Goal: Task Accomplishment & Management: Use online tool/utility

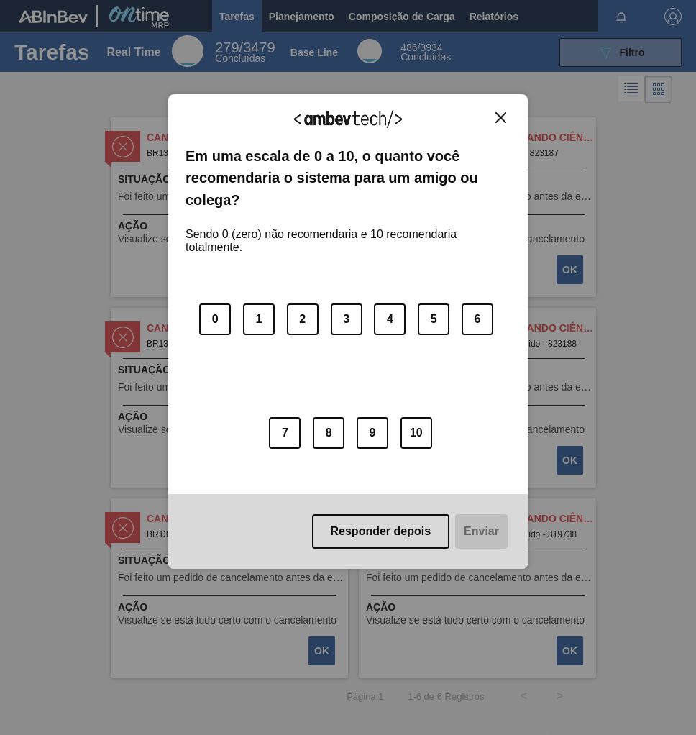
click at [503, 118] on img "Close" at bounding box center [500, 117] width 11 height 11
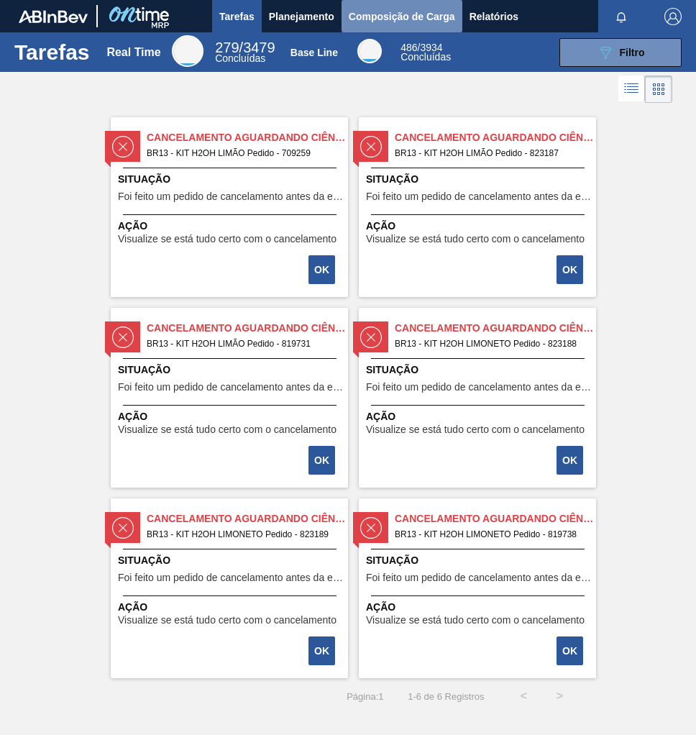
click at [421, 18] on span "Composição de Carga" at bounding box center [402, 16] width 106 height 17
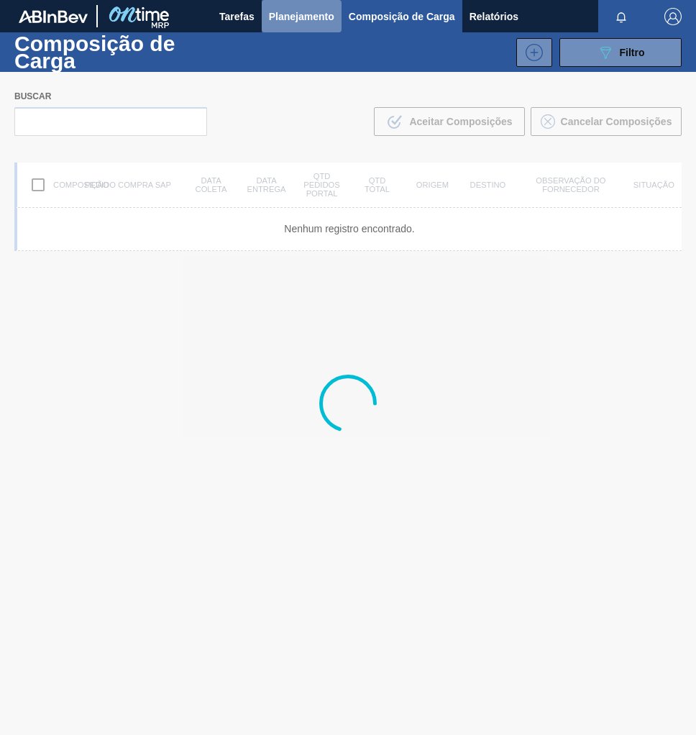
click at [290, 14] on span "Planejamento" at bounding box center [301, 16] width 65 height 17
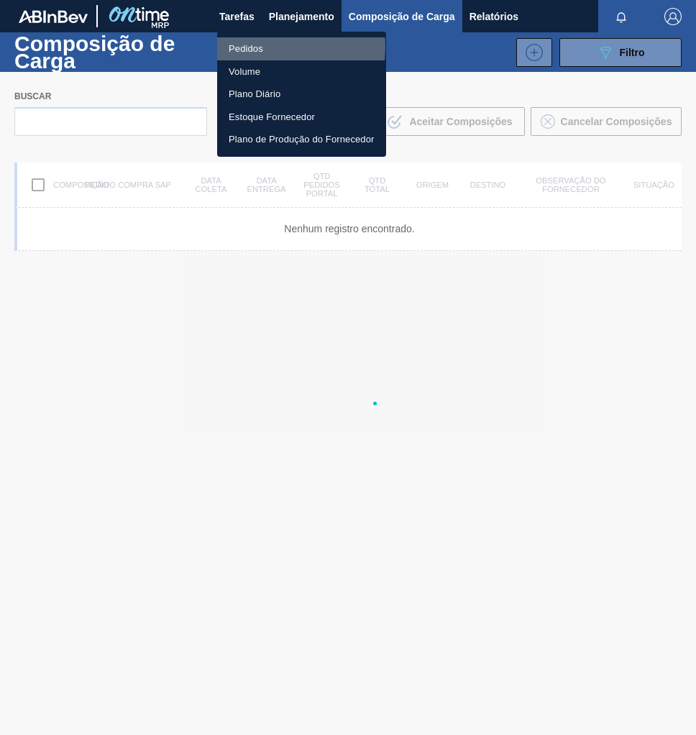
click at [252, 47] on li "Pedidos" at bounding box center [301, 48] width 169 height 23
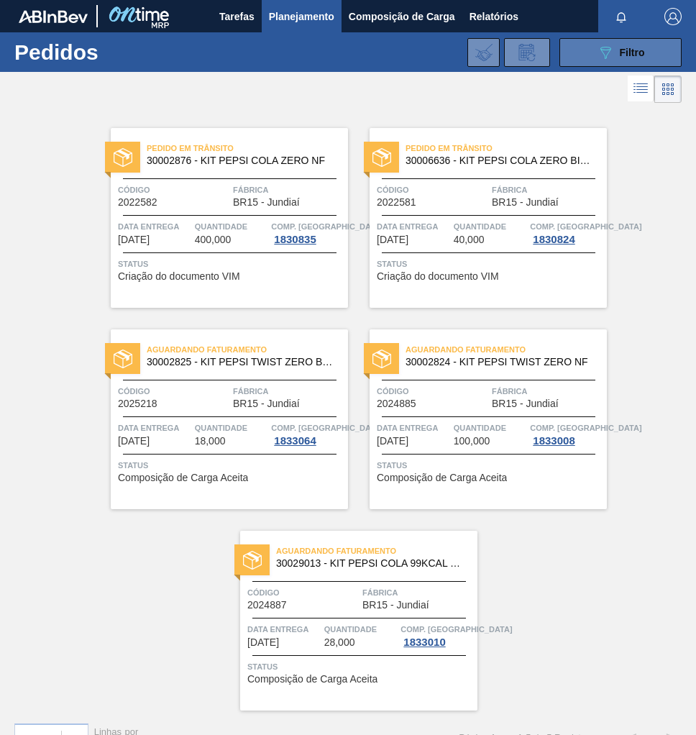
click at [651, 57] on button "089F7B8B-B2A5-4AFE-B5C0-19BA573D28AC Filtro" at bounding box center [620, 52] width 122 height 29
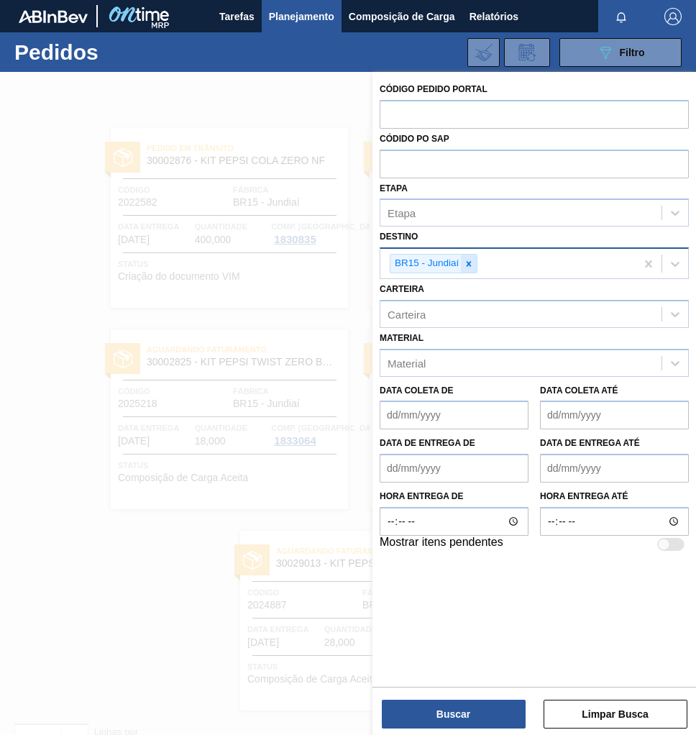
click at [467, 263] on icon at bounding box center [469, 263] width 5 height 5
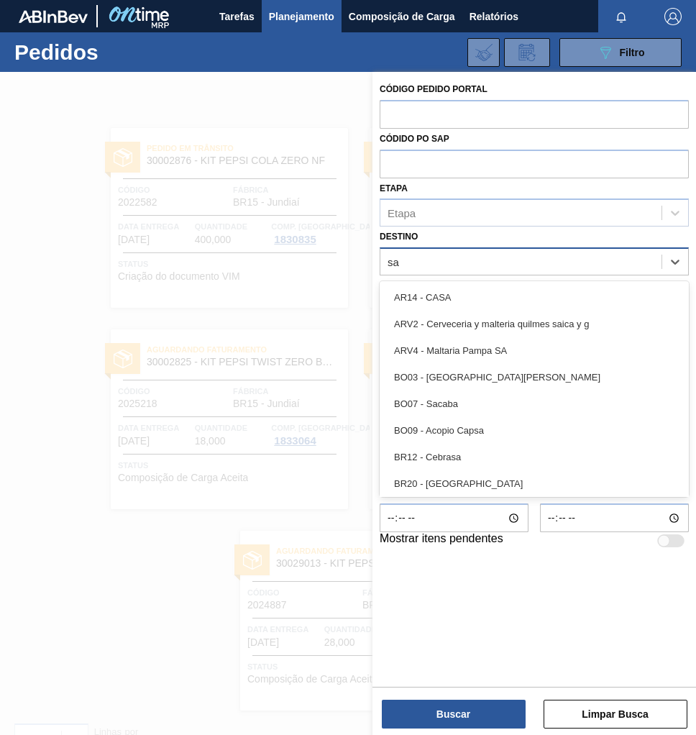
type input "sap"
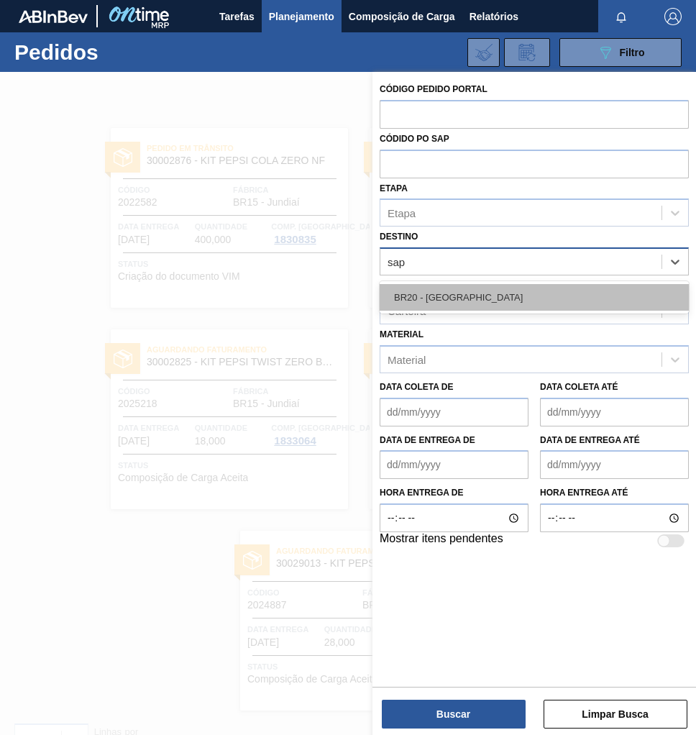
click at [460, 293] on div "BR20 - [GEOGRAPHIC_DATA]" at bounding box center [534, 297] width 309 height 27
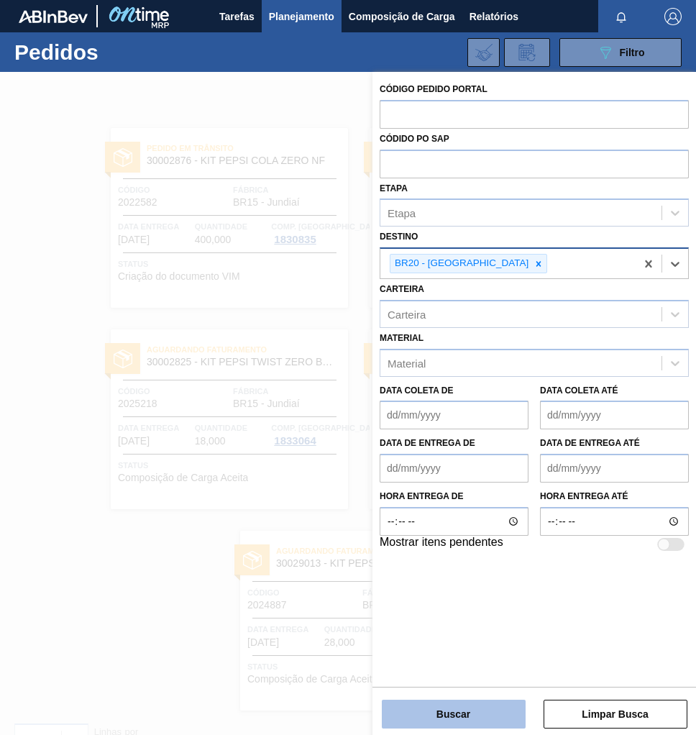
click at [470, 714] on button "Buscar" at bounding box center [454, 714] width 144 height 29
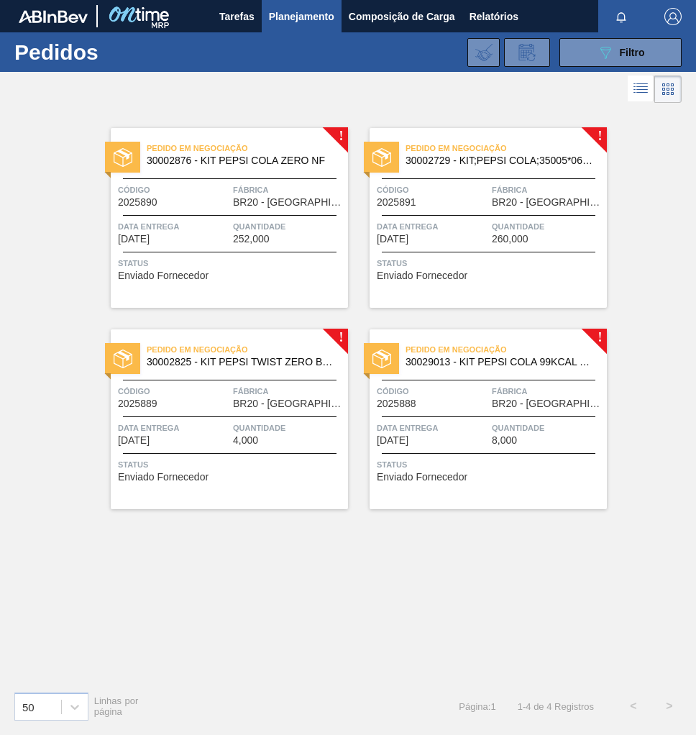
click at [308, 386] on span "Fábrica" at bounding box center [288, 391] width 111 height 14
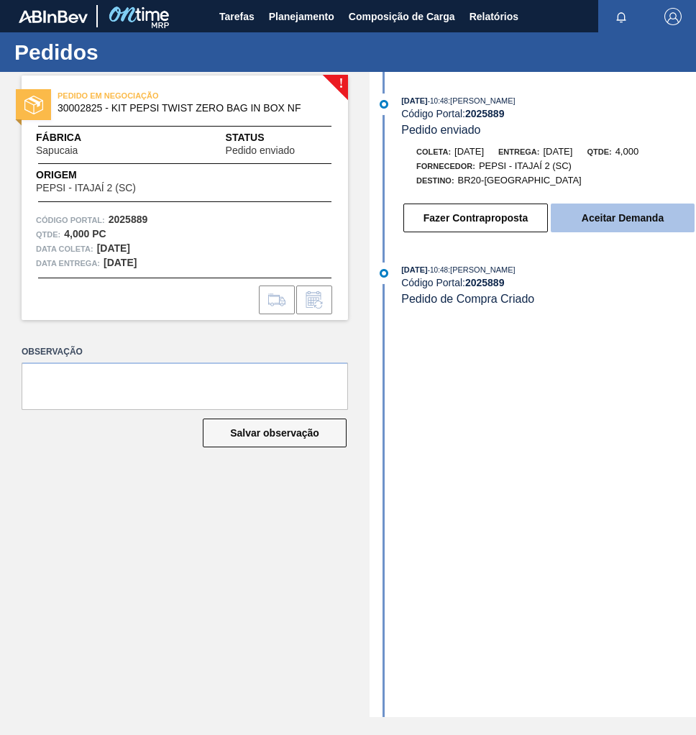
click at [625, 229] on button "Aceitar Demanda" at bounding box center [623, 218] width 144 height 29
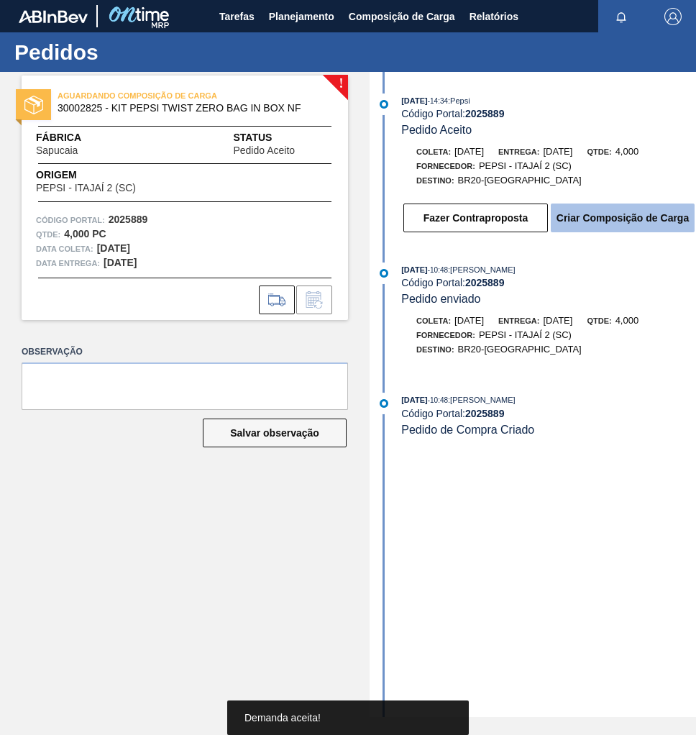
click at [661, 222] on button "Criar Composição de Carga" at bounding box center [623, 218] width 144 height 29
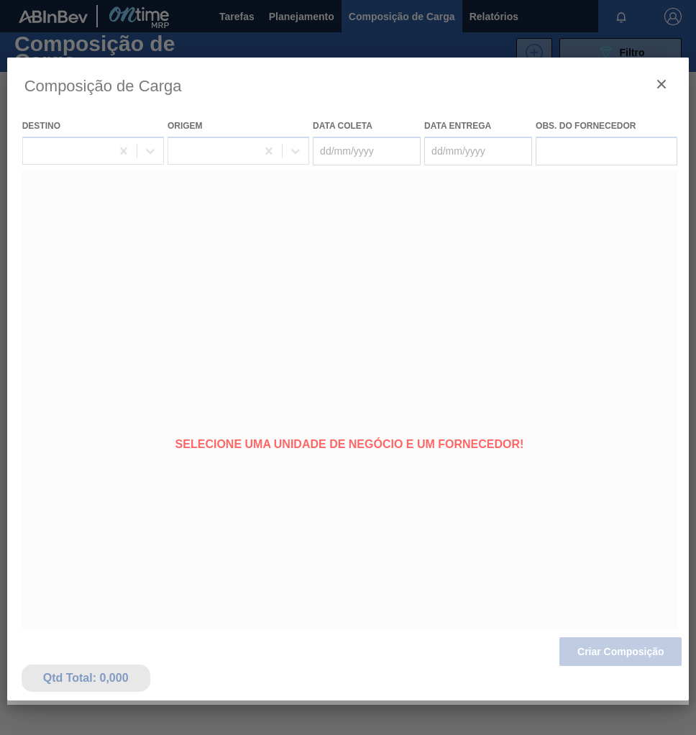
type coleta "[DATE]"
type entrega "[DATE]"
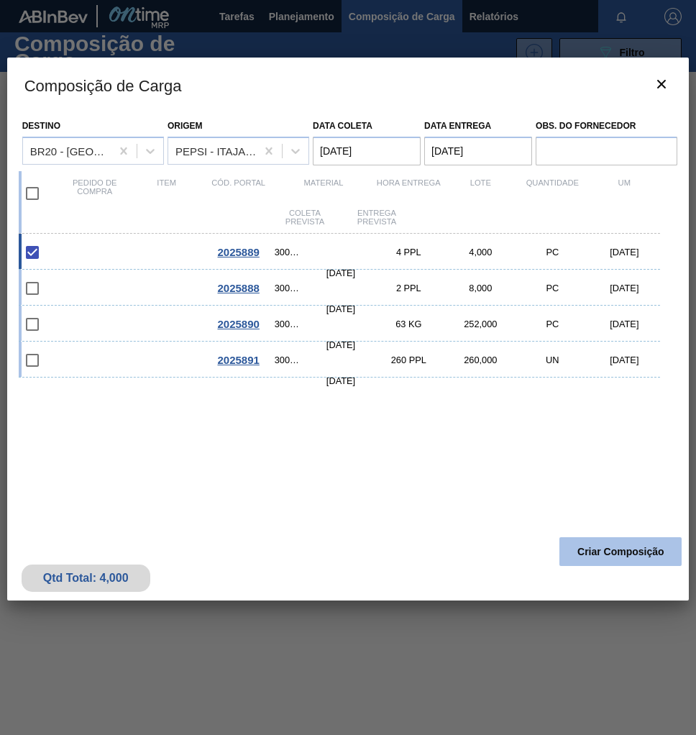
click at [634, 555] on button "Criar Composição" at bounding box center [620, 551] width 122 height 29
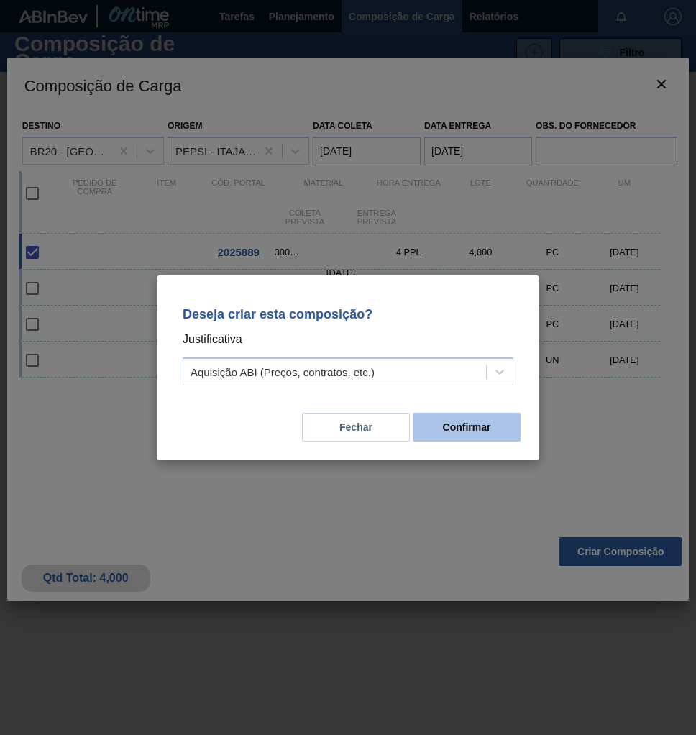
click at [483, 431] on button "Confirmar" at bounding box center [467, 427] width 108 height 29
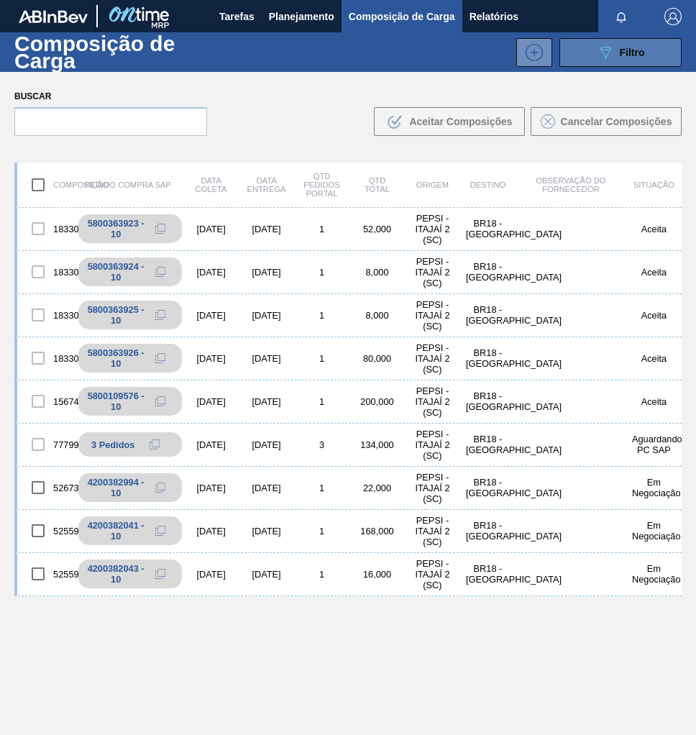
click at [616, 53] on div "089F7B8B-B2A5-4AFE-B5C0-19BA573D28AC Filtro" at bounding box center [621, 52] width 48 height 17
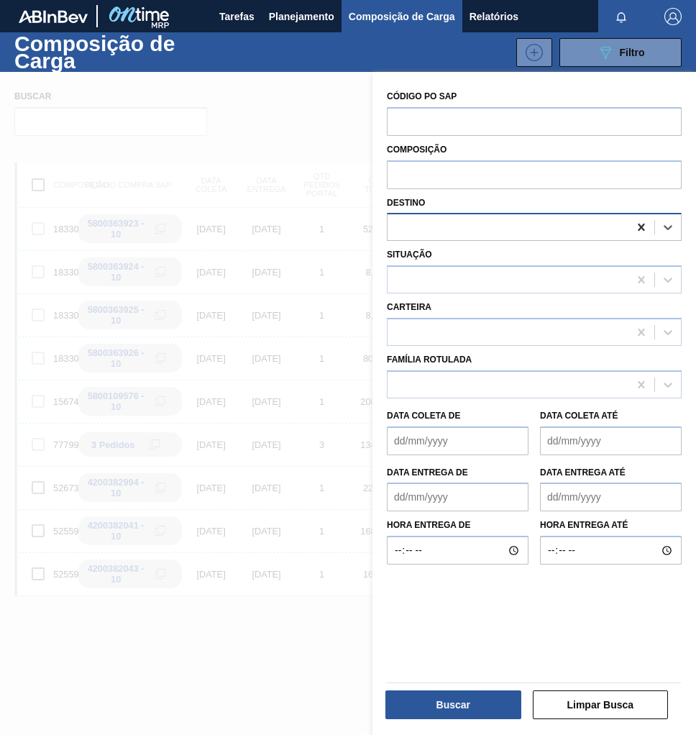
click at [640, 226] on icon at bounding box center [641, 227] width 6 height 7
type input "sapu"
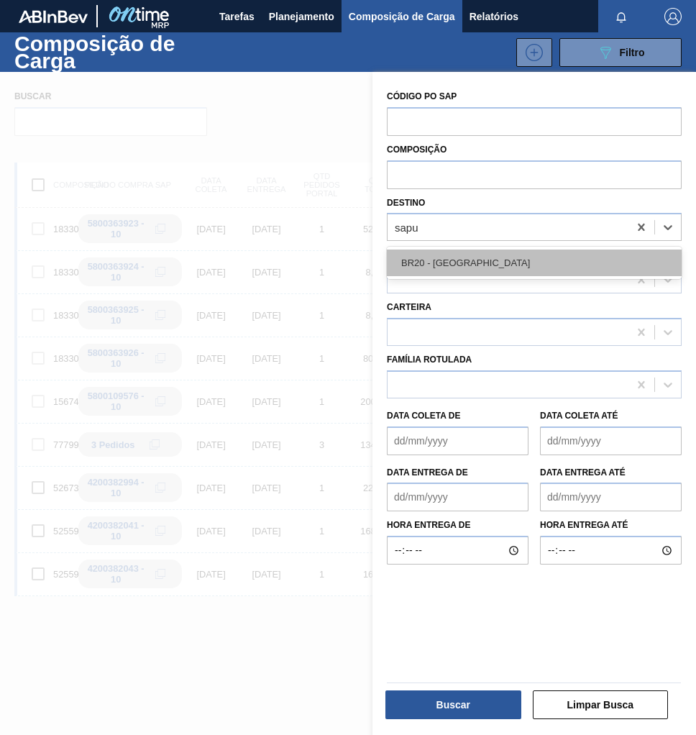
click at [518, 260] on div "BR20 - [GEOGRAPHIC_DATA]" at bounding box center [534, 263] width 295 height 27
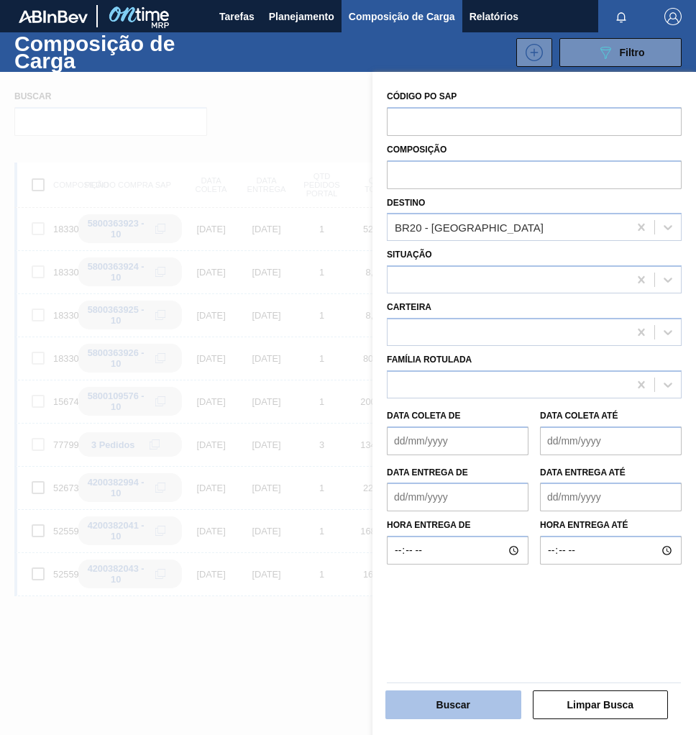
click at [467, 707] on button "Buscar" at bounding box center [453, 704] width 136 height 29
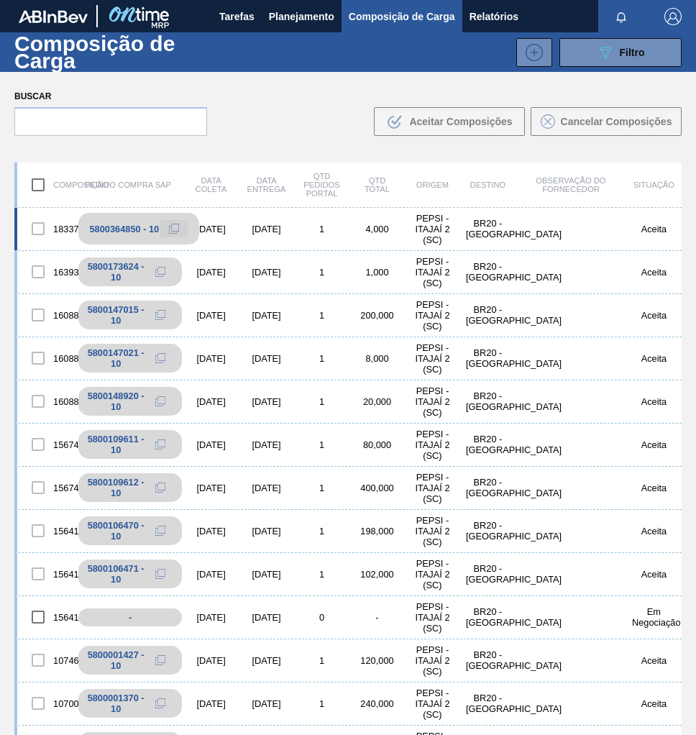
click at [175, 227] on icon at bounding box center [174, 229] width 10 height 10
click at [298, 15] on span "Planejamento" at bounding box center [301, 16] width 65 height 17
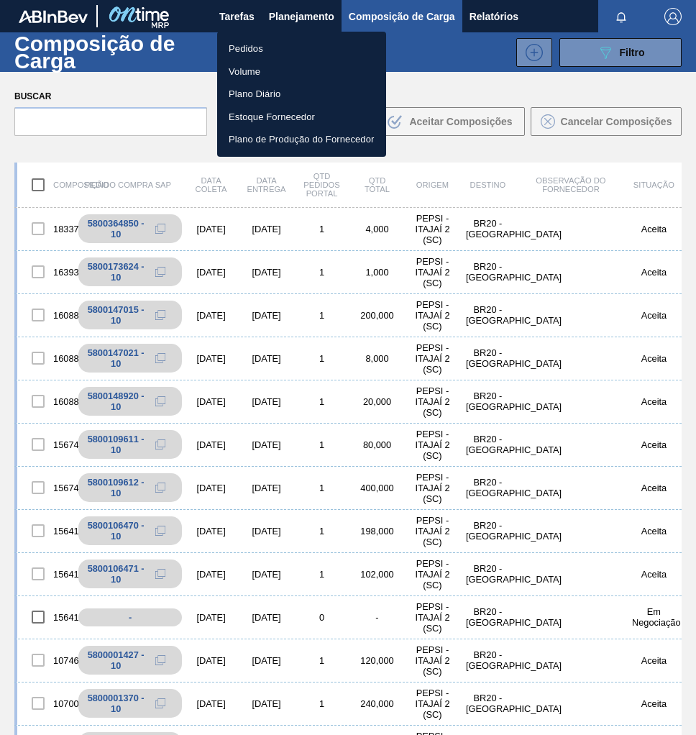
click at [266, 50] on li "Pedidos" at bounding box center [301, 48] width 169 height 23
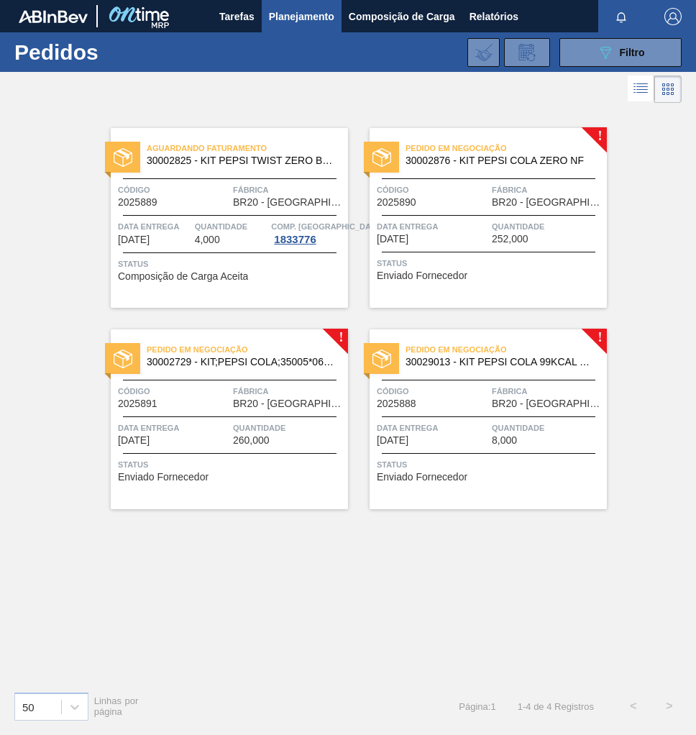
click at [541, 361] on span "30029013 - KIT PEPSI COLA 99KCAL BIB" at bounding box center [501, 362] width 190 height 11
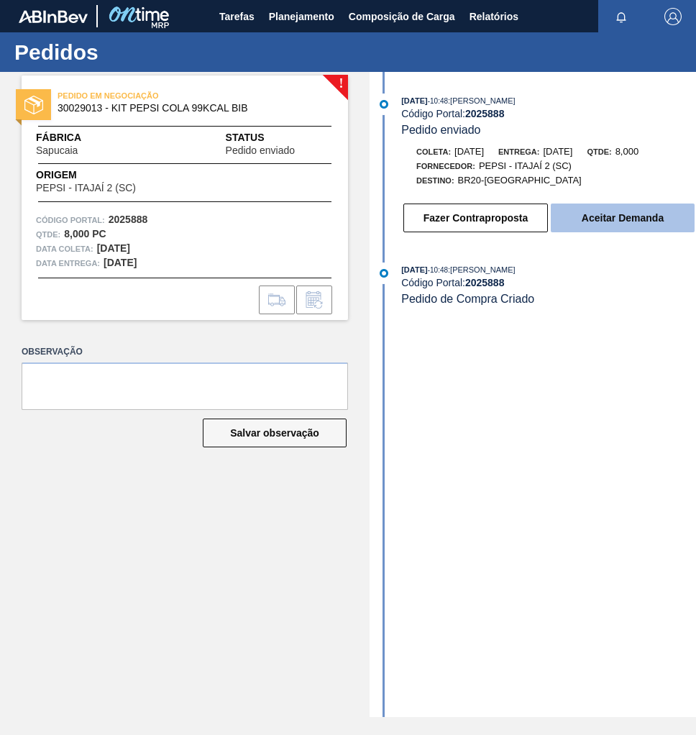
click at [639, 228] on button "Aceitar Demanda" at bounding box center [623, 218] width 144 height 29
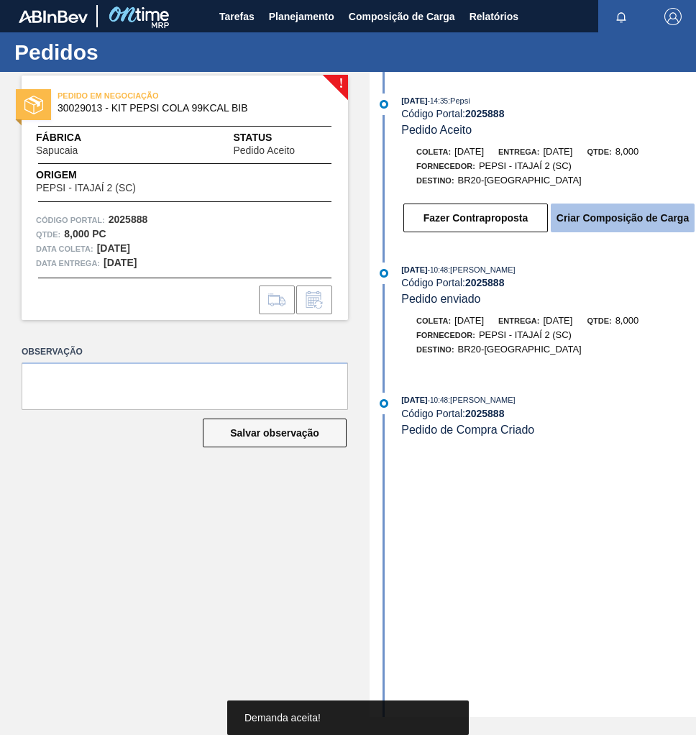
click at [647, 225] on button "Criar Composição de Carga" at bounding box center [623, 218] width 144 height 29
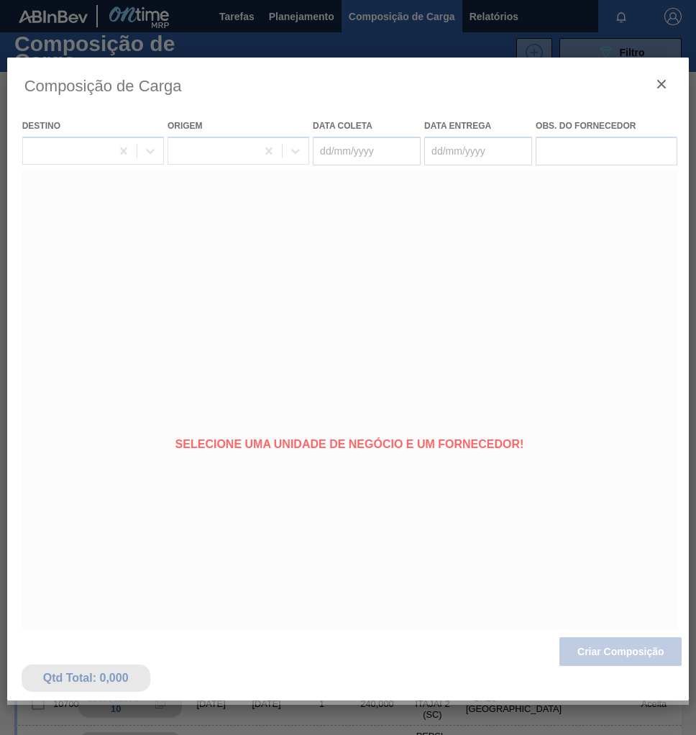
type coleta "[DATE]"
type entrega "[DATE]"
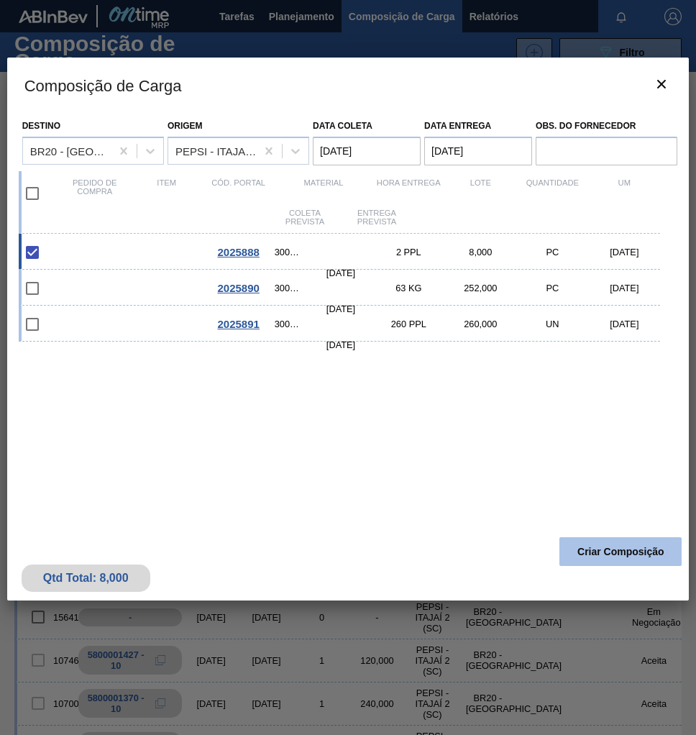
click at [593, 557] on button "Criar Composição" at bounding box center [620, 551] width 122 height 29
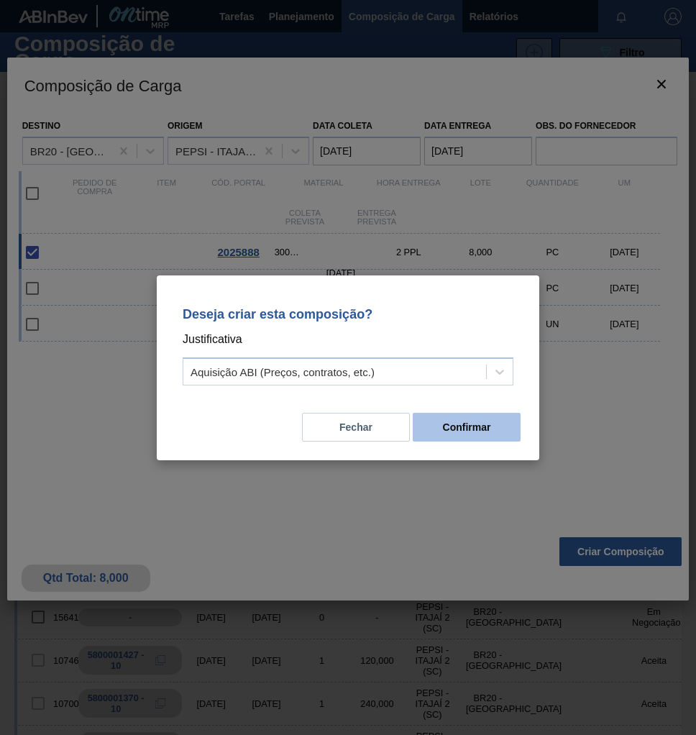
click at [488, 432] on button "Confirmar" at bounding box center [467, 427] width 108 height 29
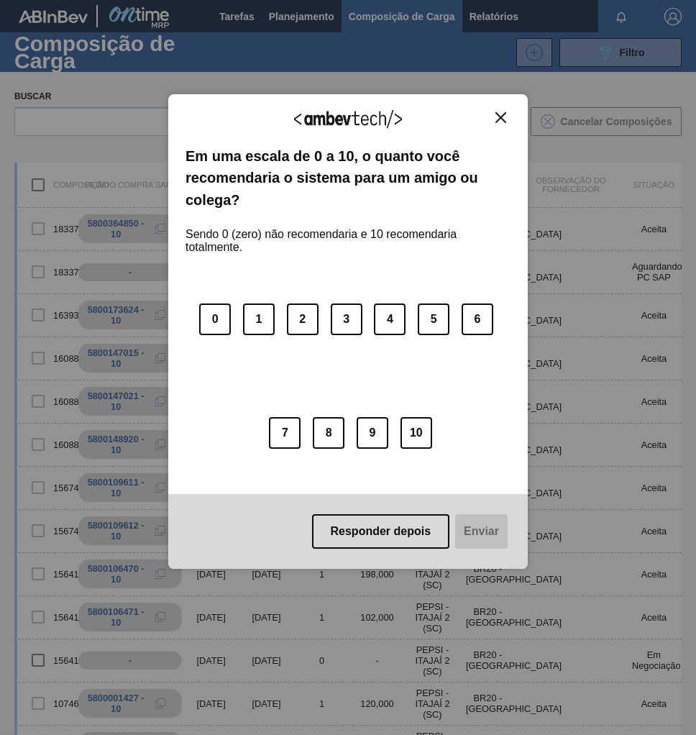
click at [505, 113] on img "Close" at bounding box center [500, 117] width 11 height 11
click at [503, 112] on img "Close" at bounding box center [500, 117] width 11 height 11
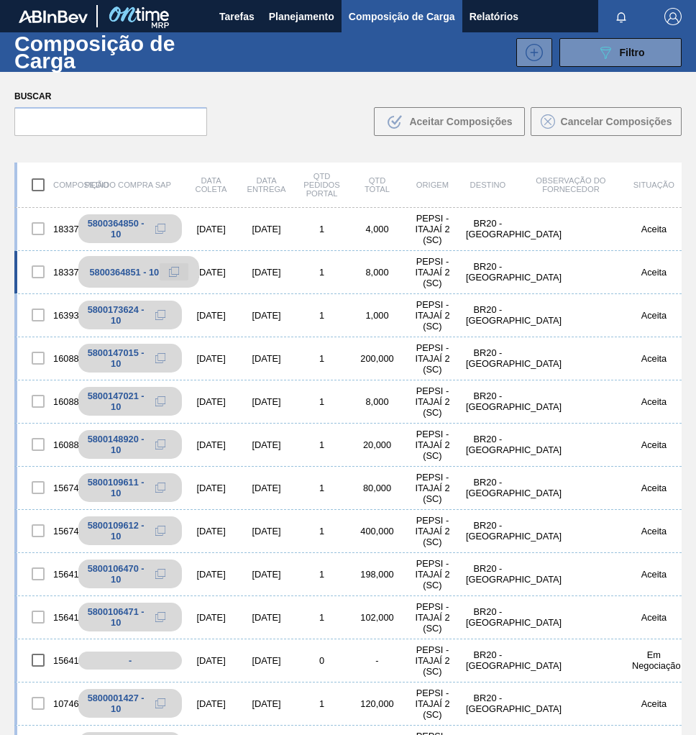
click at [177, 274] on icon at bounding box center [174, 272] width 10 height 10
click at [307, 15] on span "Planejamento" at bounding box center [301, 16] width 65 height 17
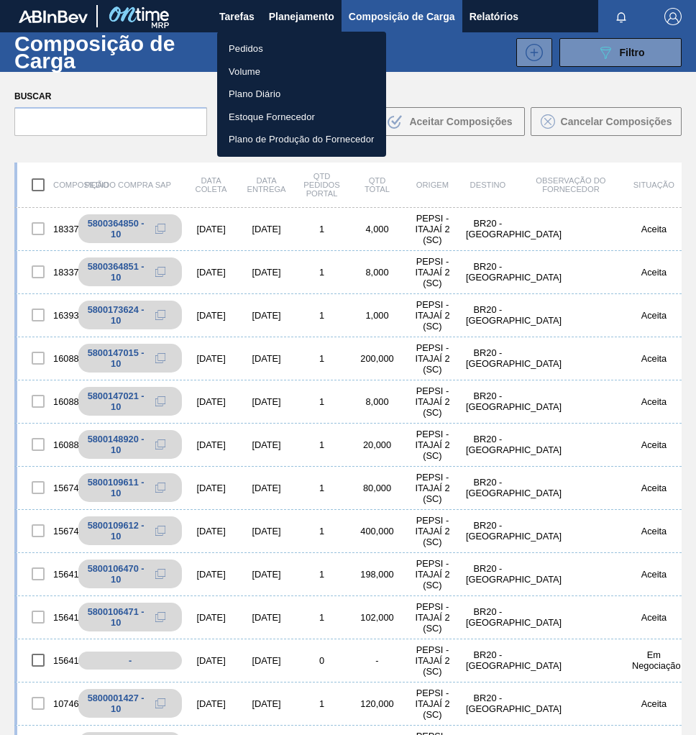
click at [242, 41] on li "Pedidos" at bounding box center [301, 48] width 169 height 23
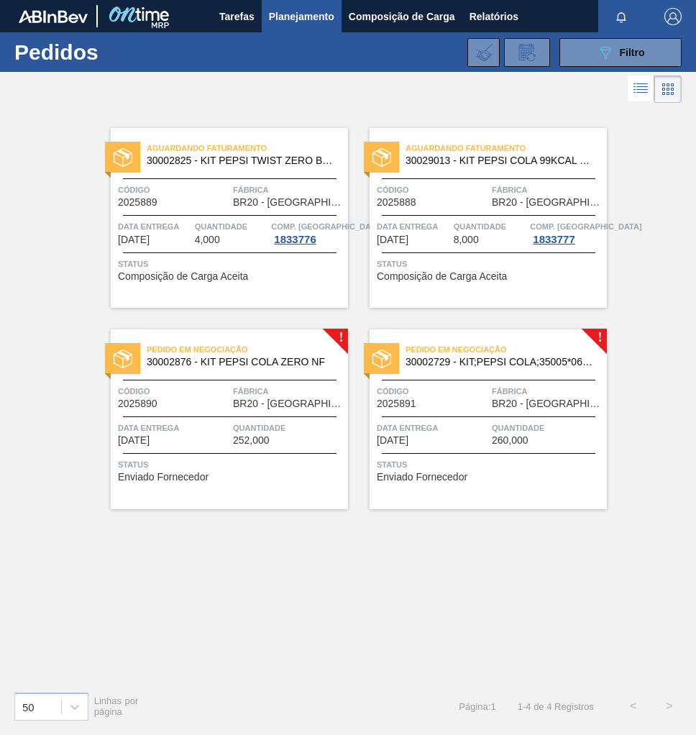
click at [205, 409] on div "Pedido em Negociação 30002876 - KIT PEPSI COLA ZERO NF Código 2025890 Fábrica B…" at bounding box center [229, 419] width 237 height 180
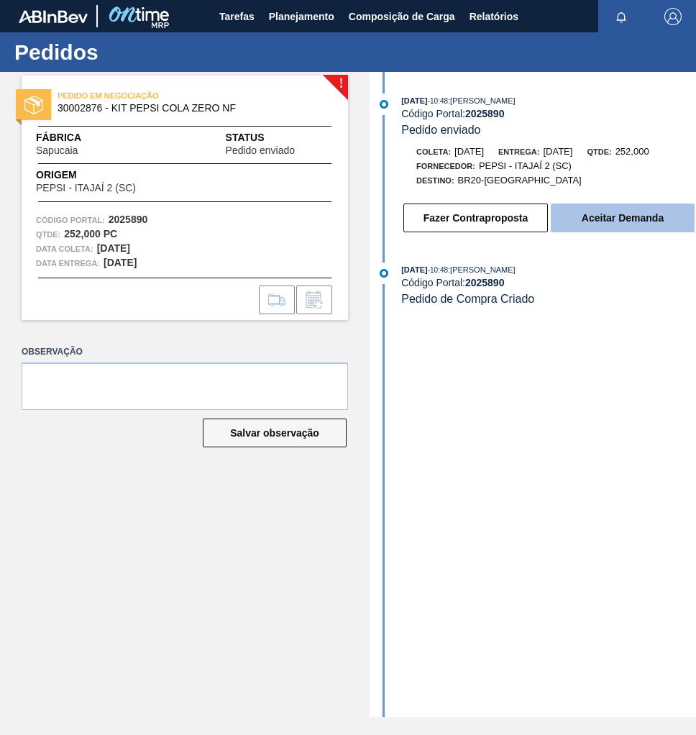
click at [632, 217] on button "Aceitar Demanda" at bounding box center [623, 218] width 144 height 29
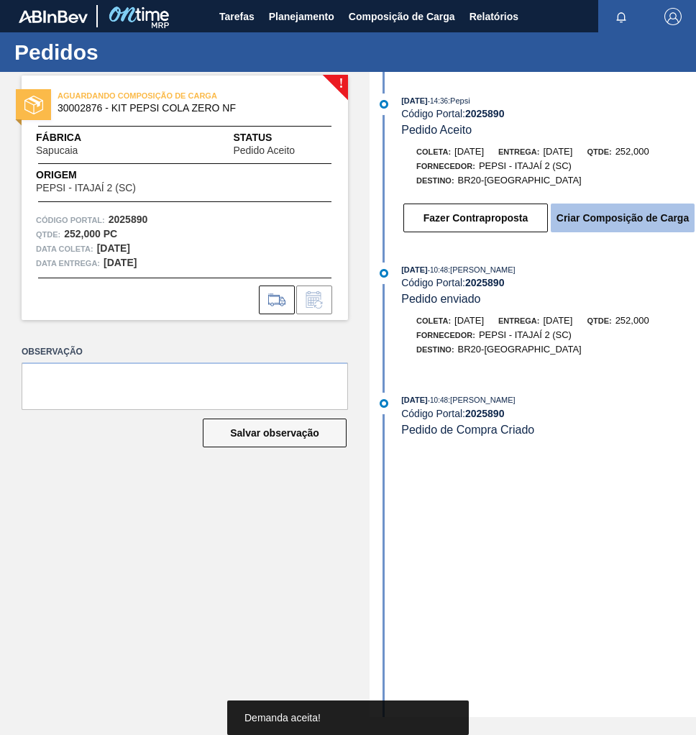
click at [621, 225] on button "Criar Composição de Carga" at bounding box center [623, 218] width 144 height 29
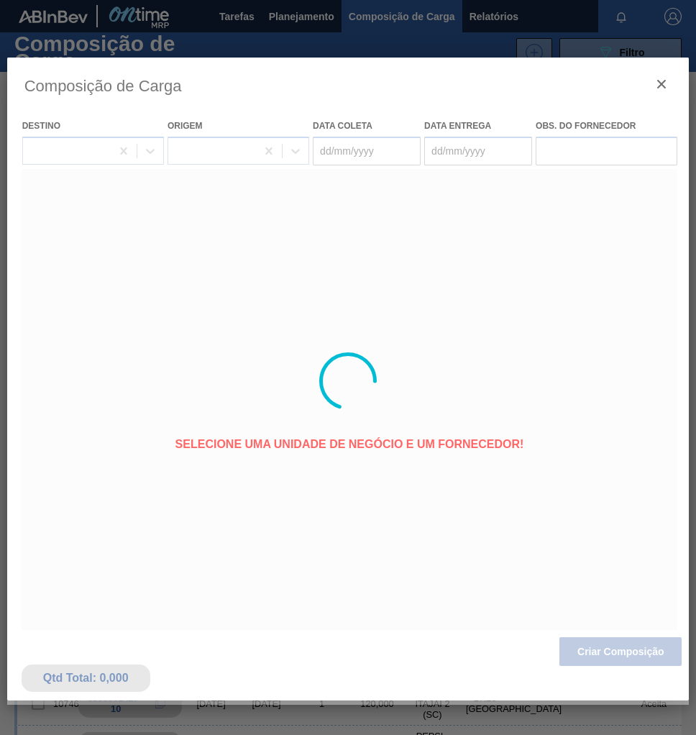
type coleta "[DATE]"
type entrega "[DATE]"
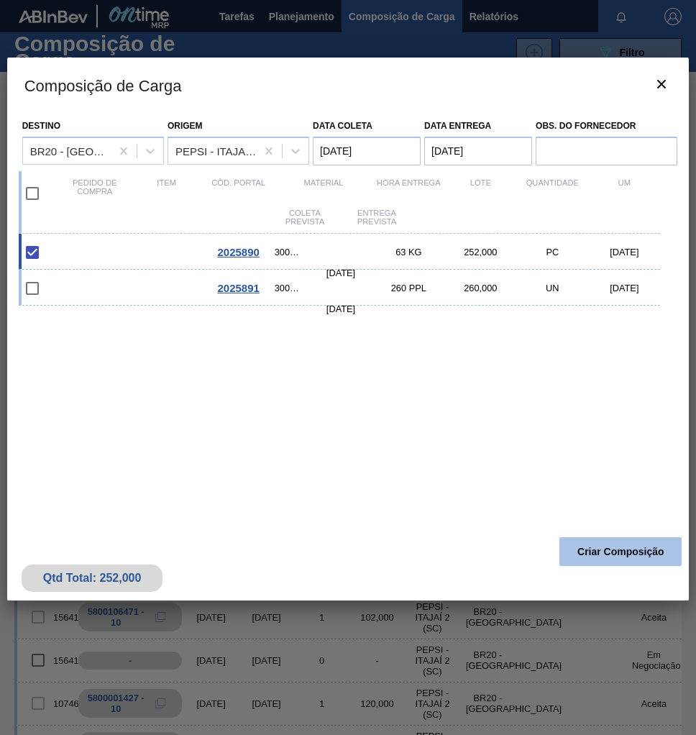
click at [593, 551] on button "Criar Composição" at bounding box center [620, 551] width 122 height 29
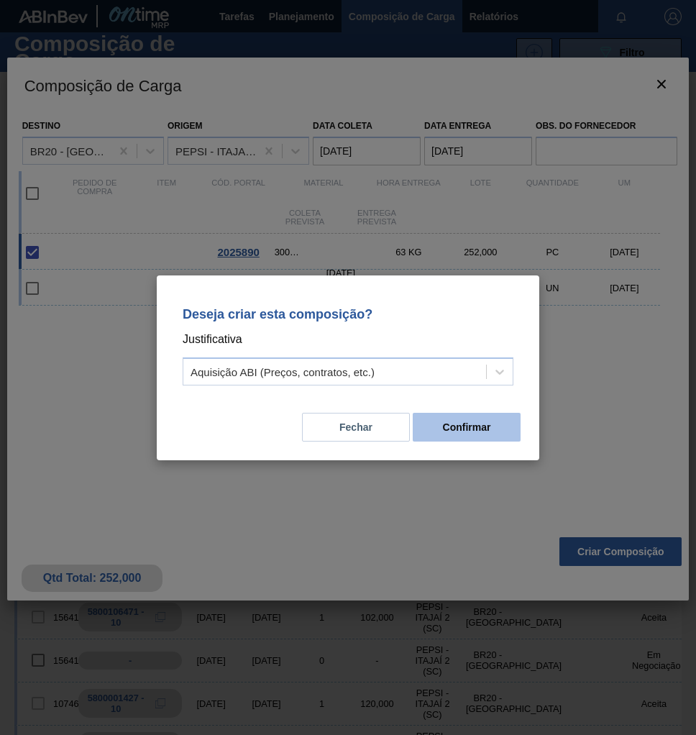
click at [488, 430] on button "Confirmar" at bounding box center [467, 427] width 108 height 29
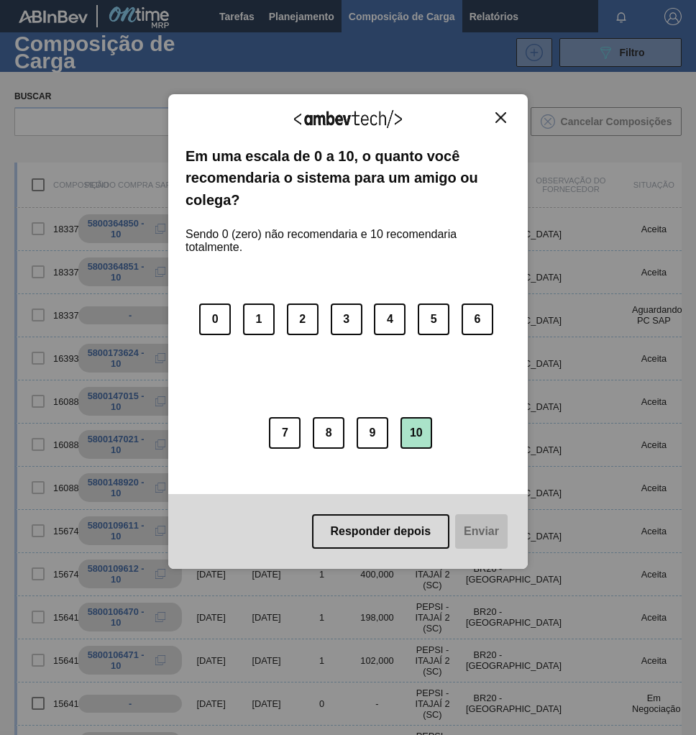
click at [428, 441] on button "10" at bounding box center [417, 433] width 32 height 32
click at [481, 534] on button "Enviar" at bounding box center [479, 531] width 55 height 35
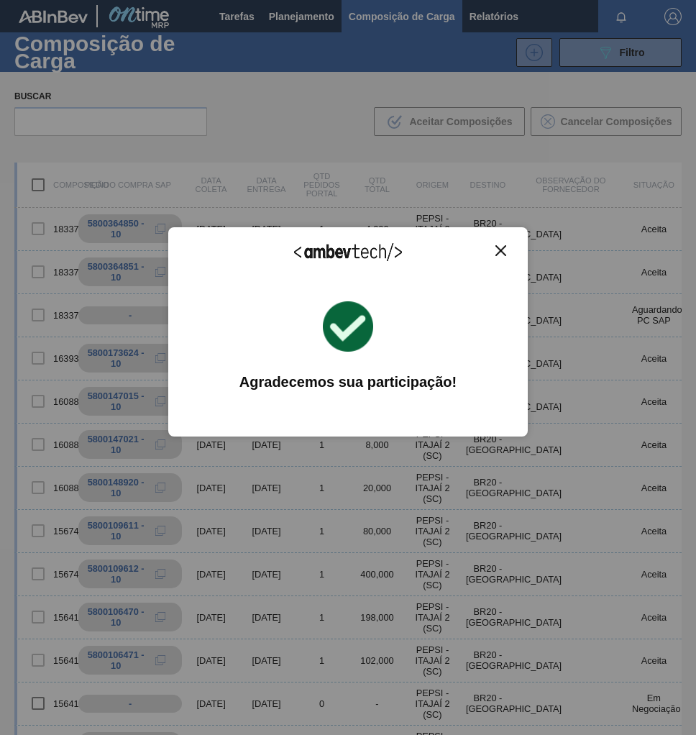
click at [474, 536] on div "Agradecemos seu feedback! Em uma escala de 0 a 10, o quanto você recomendaria o…" at bounding box center [348, 331] width 360 height 695
click at [503, 248] on img "Close" at bounding box center [500, 250] width 11 height 11
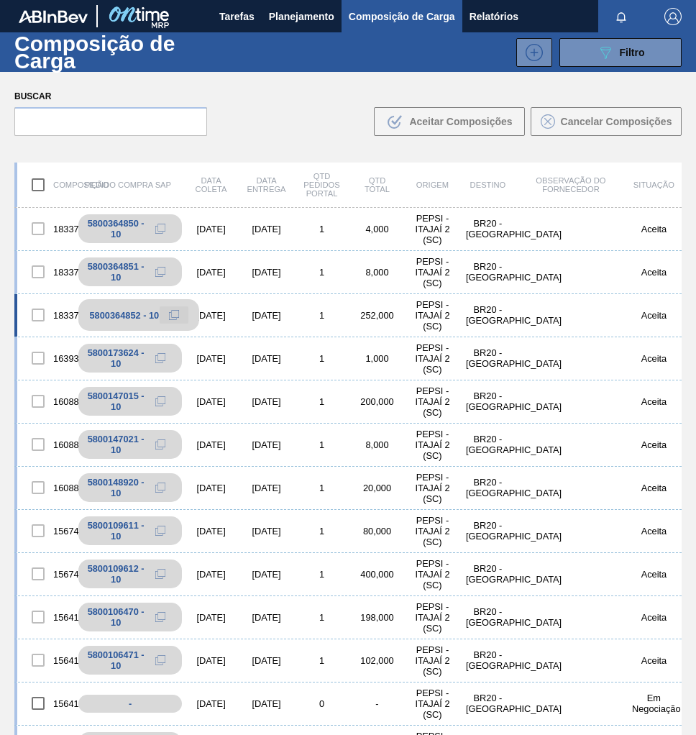
click at [167, 318] on button at bounding box center [174, 314] width 29 height 17
click at [291, 14] on span "Planejamento" at bounding box center [301, 16] width 65 height 17
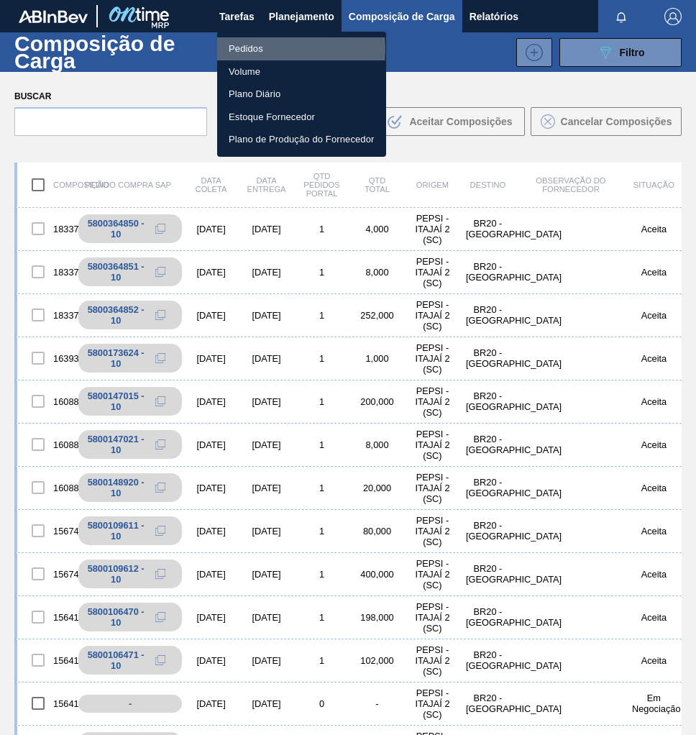
click at [266, 49] on li "Pedidos" at bounding box center [301, 48] width 169 height 23
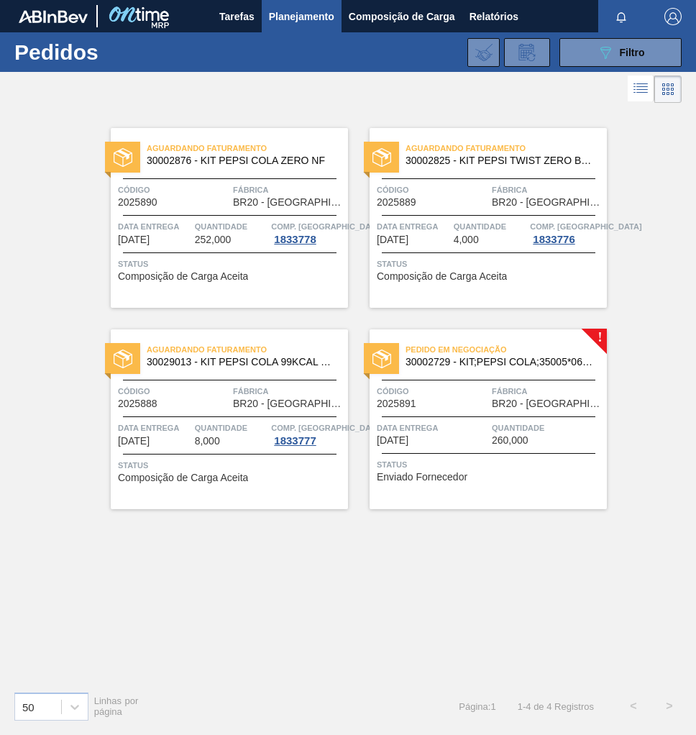
click at [561, 363] on span "30002729 - KIT;PEPSI COLA;35005*06*02 NF" at bounding box center [501, 362] width 190 height 11
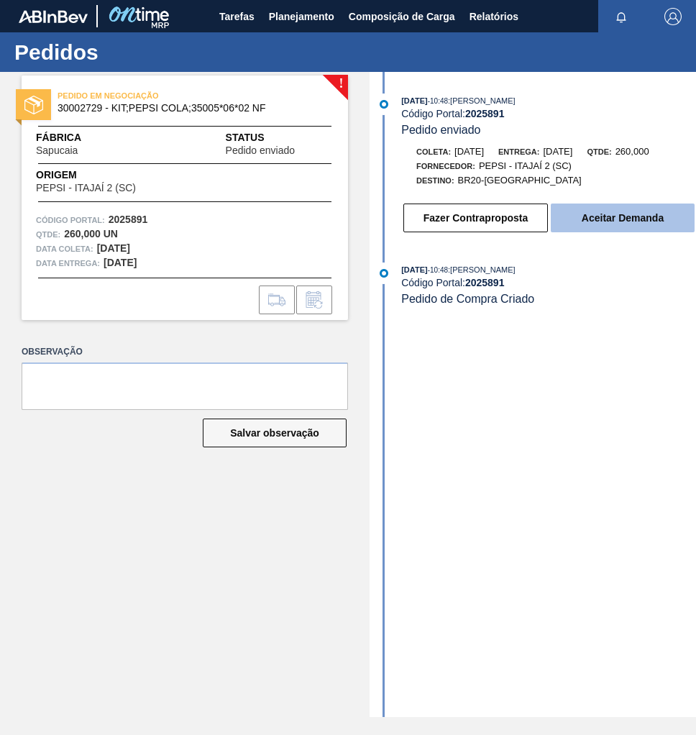
click at [602, 225] on button "Aceitar Demanda" at bounding box center [623, 218] width 144 height 29
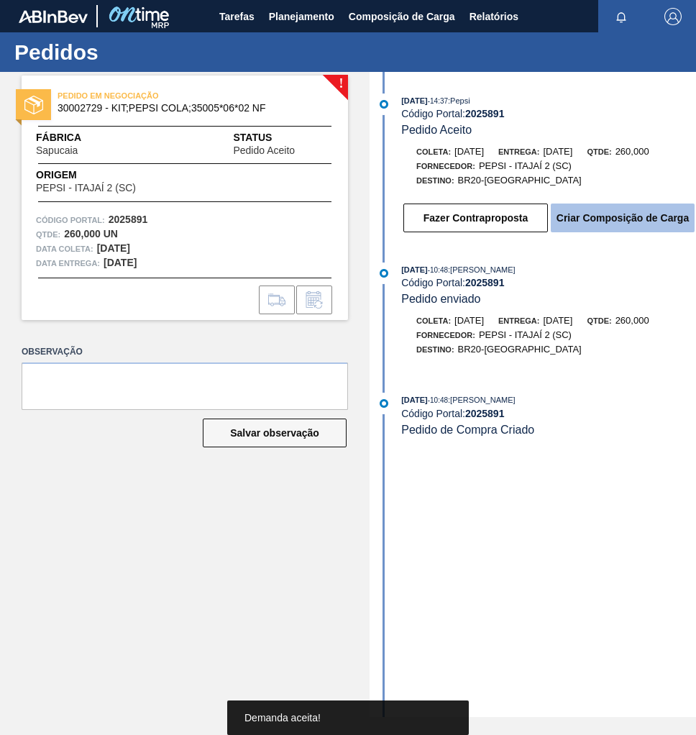
click at [644, 225] on button "Criar Composição de Carga" at bounding box center [623, 218] width 144 height 29
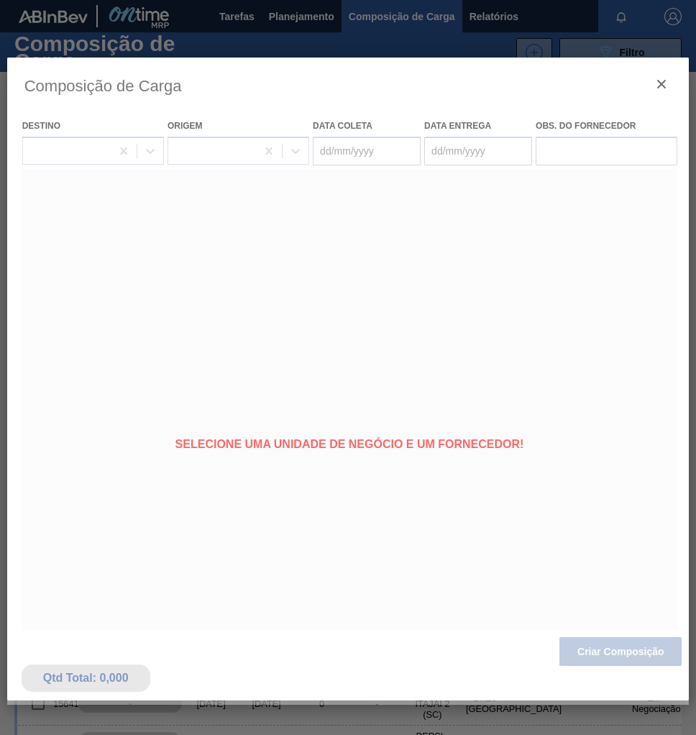
type coleta "[DATE]"
type entrega "[DATE]"
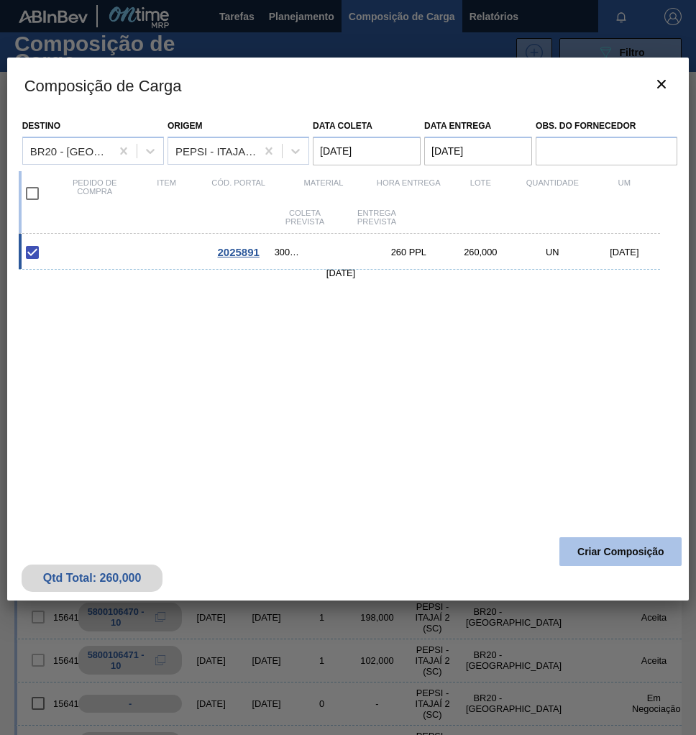
click at [588, 552] on button "Criar Composição" at bounding box center [620, 551] width 122 height 29
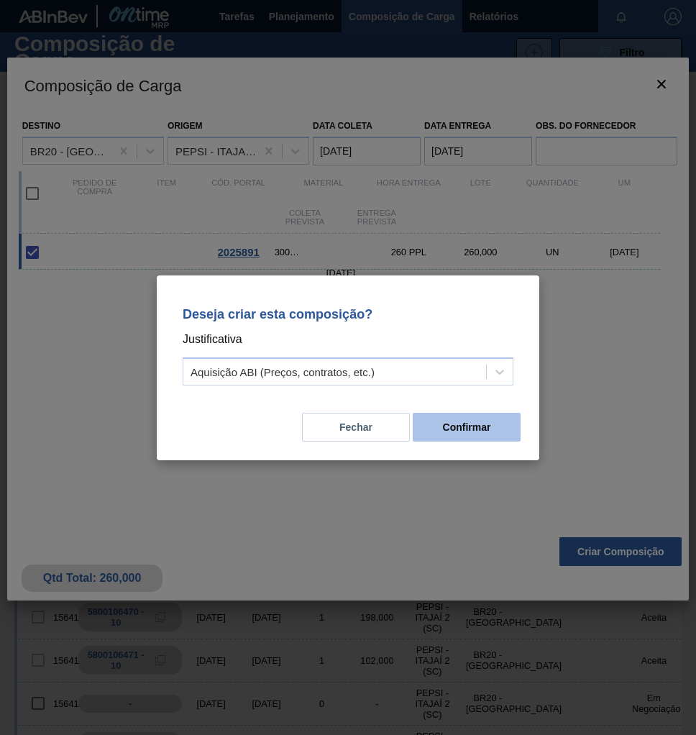
click at [439, 421] on button "Confirmar" at bounding box center [467, 427] width 108 height 29
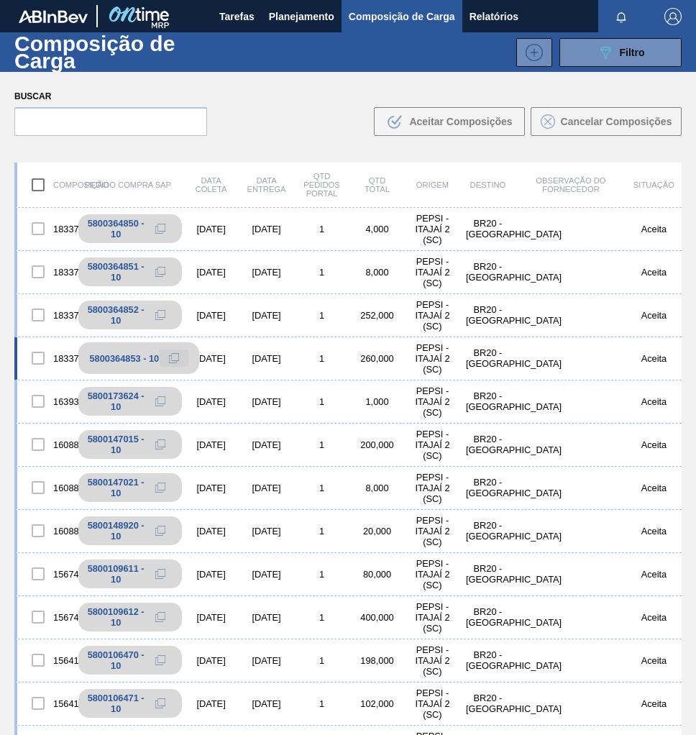
click at [174, 360] on icon at bounding box center [174, 358] width 10 height 10
